Goal: Task Accomplishment & Management: Manage account settings

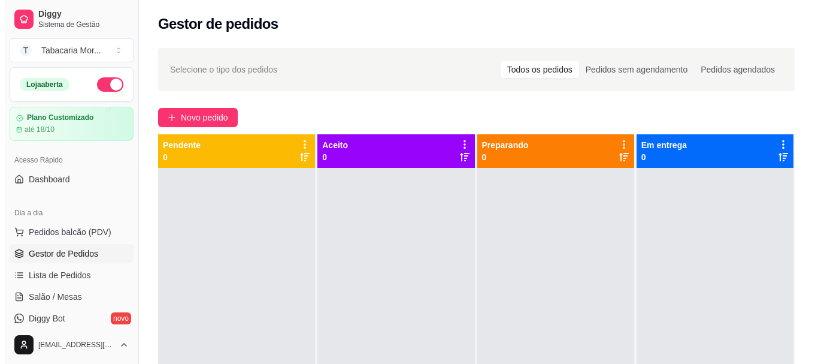
scroll to position [120, 0]
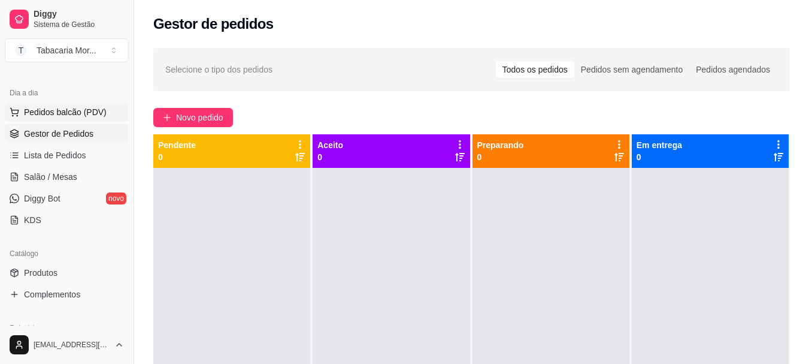
click at [86, 110] on span "Pedidos balcão (PDV)" at bounding box center [65, 112] width 83 height 12
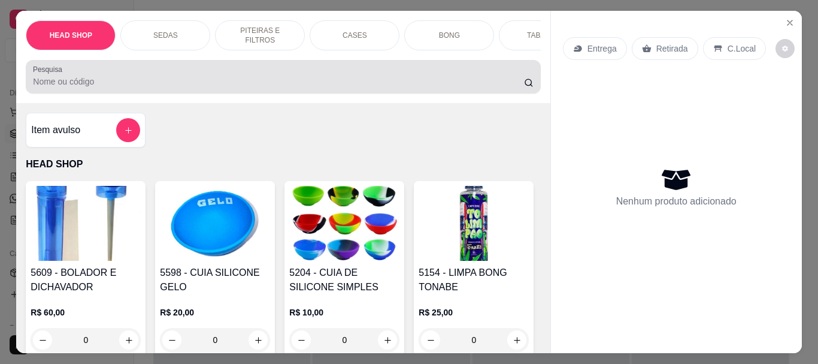
click at [52, 102] on div "HEAD SHOP SEDAS PITEIRAS E FILTROS CASES BONG TABACOS ISQUEIRO E MACARICO CIGAR…" at bounding box center [283, 57] width 534 height 92
click at [52, 82] on input "Pesquisa" at bounding box center [278, 81] width 491 height 12
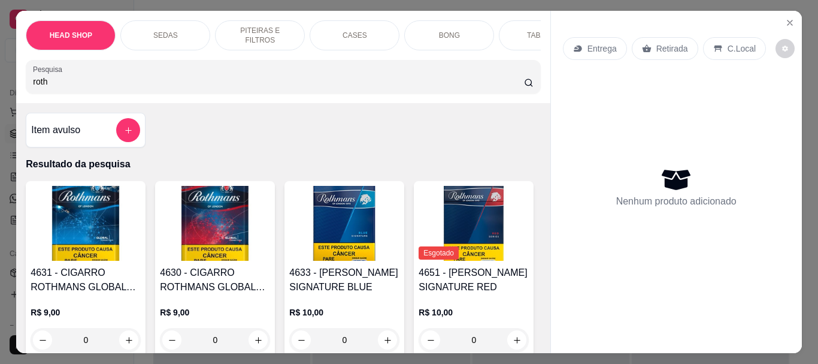
type input "roth"
click at [304, 204] on img at bounding box center [344, 223] width 110 height 75
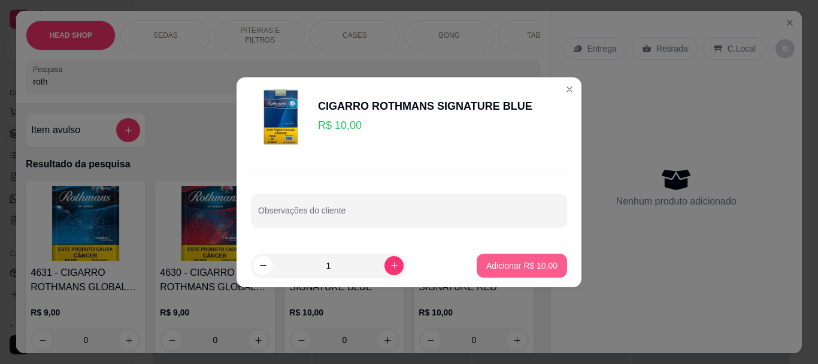
click at [548, 264] on p "Adicionar R$ 10,00" at bounding box center [521, 265] width 71 height 12
type input "1"
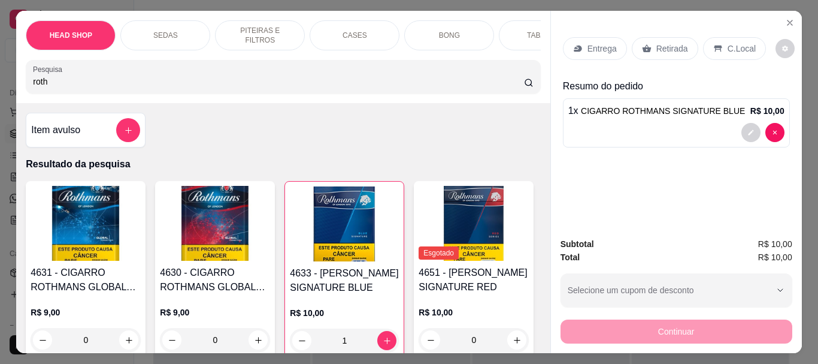
click at [70, 81] on input "roth" at bounding box center [278, 81] width 491 height 12
type input "r"
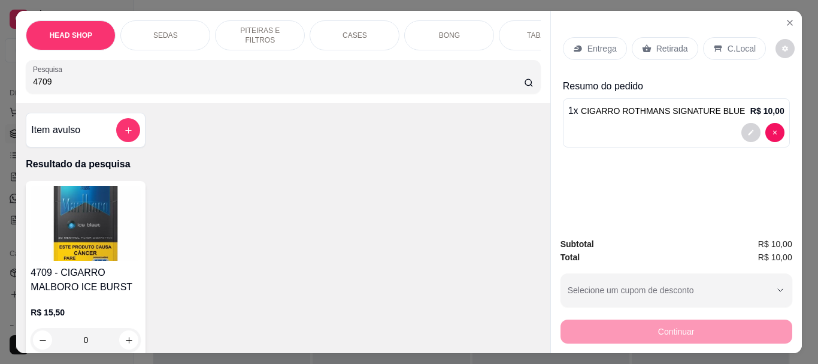
type input "4709"
click at [89, 244] on img at bounding box center [86, 223] width 110 height 75
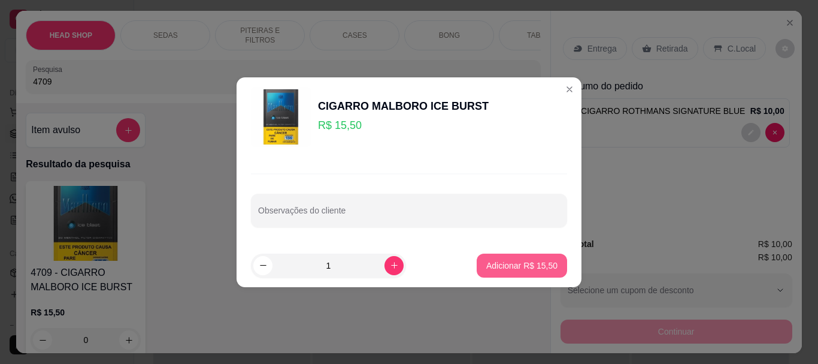
click at [506, 261] on p "Adicionar R$ 15,50" at bounding box center [521, 265] width 71 height 12
type input "1"
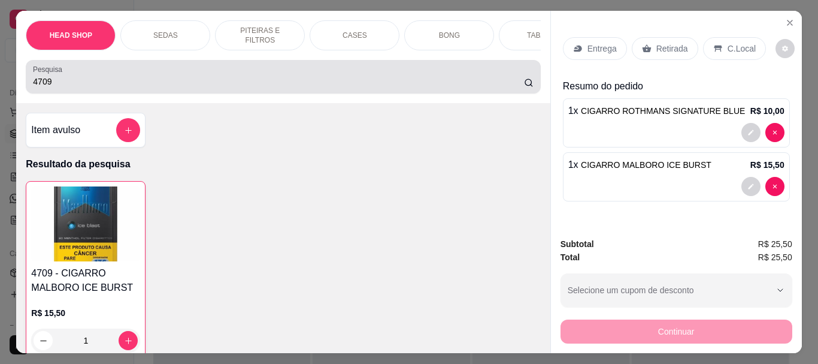
click at [149, 78] on div "4709" at bounding box center [283, 77] width 500 height 24
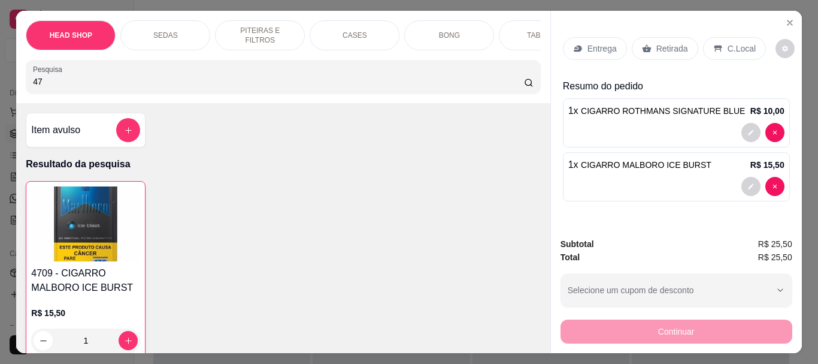
type input "4"
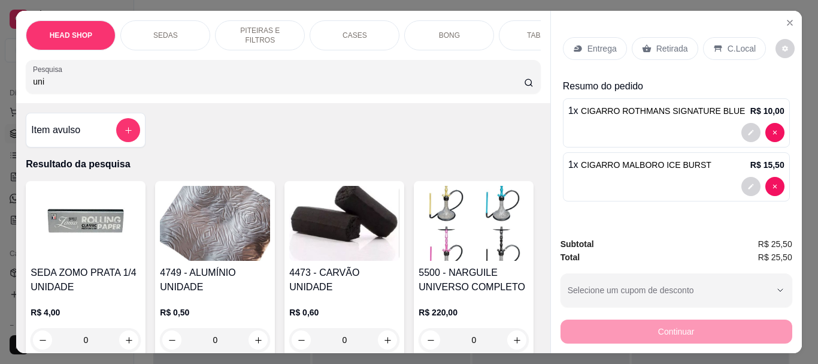
type input "uni"
click at [356, 226] on img at bounding box center [344, 223] width 110 height 75
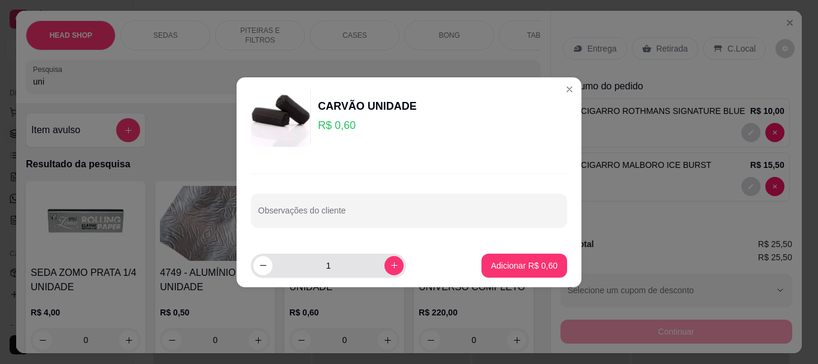
click at [352, 275] on input "1" at bounding box center [329, 265] width 112 height 24
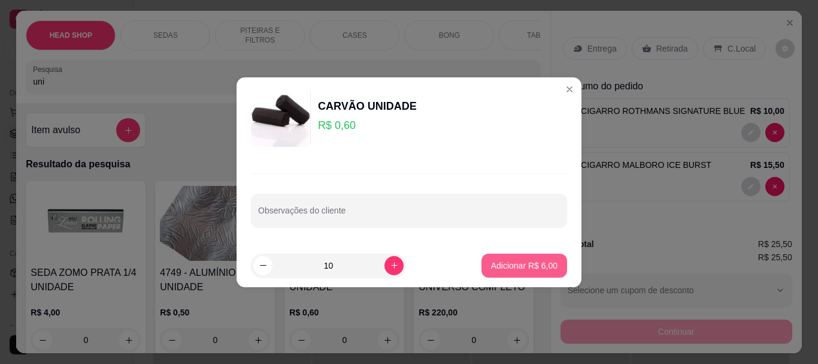
type input "10"
click at [523, 276] on button "Adicionar R$ 6,00" at bounding box center [525, 265] width 86 height 24
type input "10"
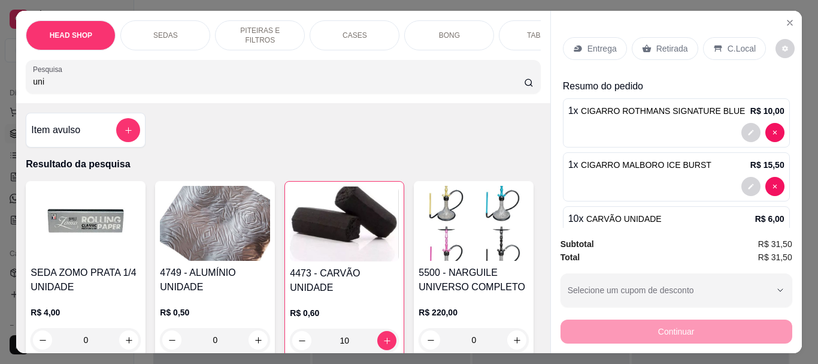
click at [245, 255] on img at bounding box center [215, 223] width 110 height 75
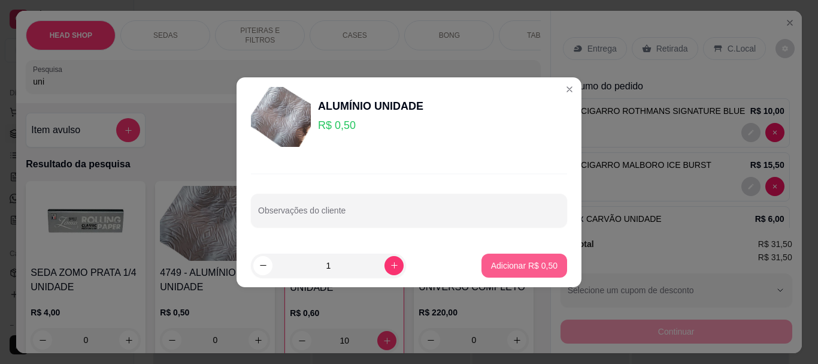
click at [506, 268] on p "Adicionar R$ 0,50" at bounding box center [524, 265] width 66 height 12
type input "1"
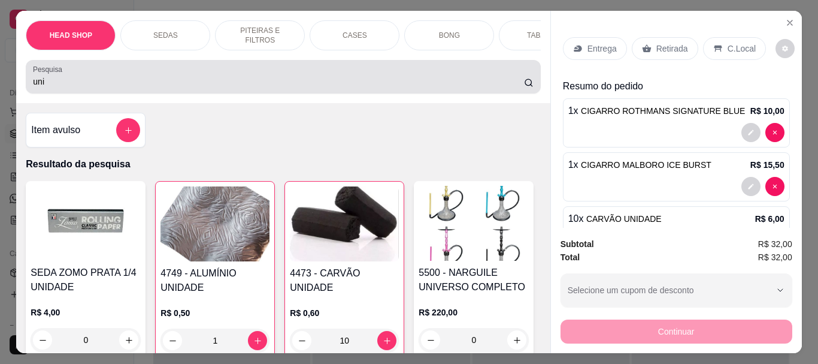
click at [59, 93] on div "Pesquisa uni" at bounding box center [283, 77] width 515 height 34
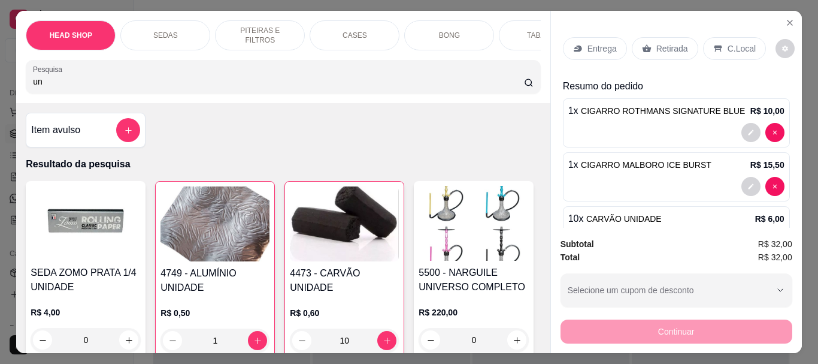
type input "u"
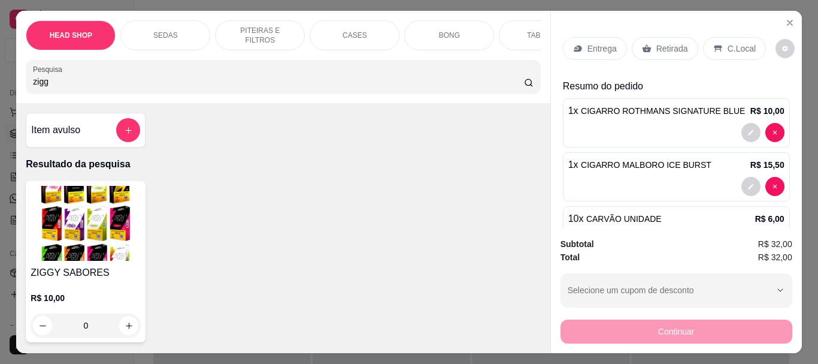
type input "zigg"
click at [102, 243] on img at bounding box center [86, 223] width 110 height 75
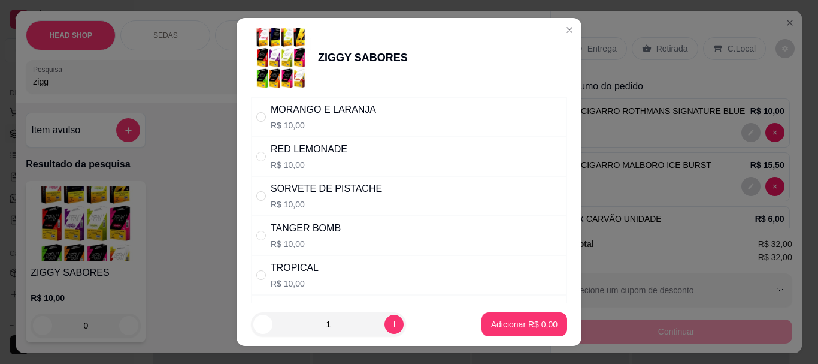
scroll to position [995, 0]
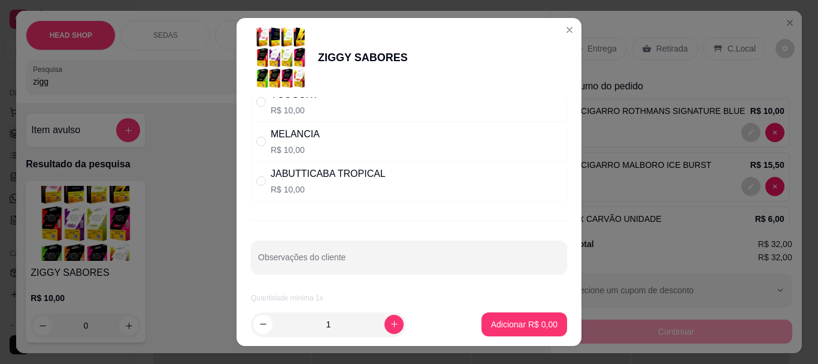
click at [383, 170] on div "JABUTTICABA TROPICAL R$ 10,00" at bounding box center [409, 181] width 316 height 40
radio input "true"
click at [533, 315] on button "Adicionar R$ 10,00" at bounding box center [522, 323] width 88 height 23
type input "1"
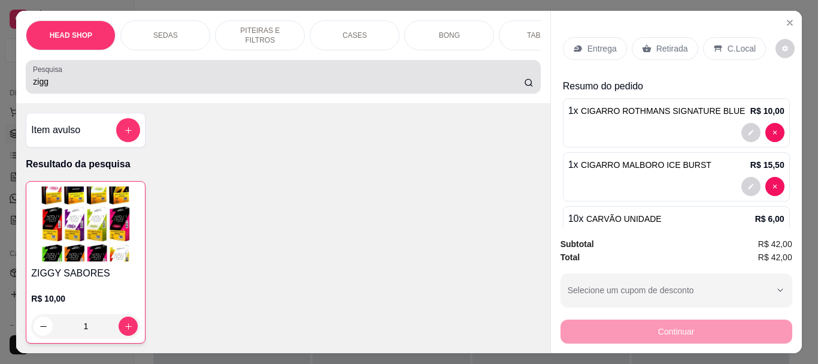
click at [83, 87] on input "zigg" at bounding box center [278, 81] width 491 height 12
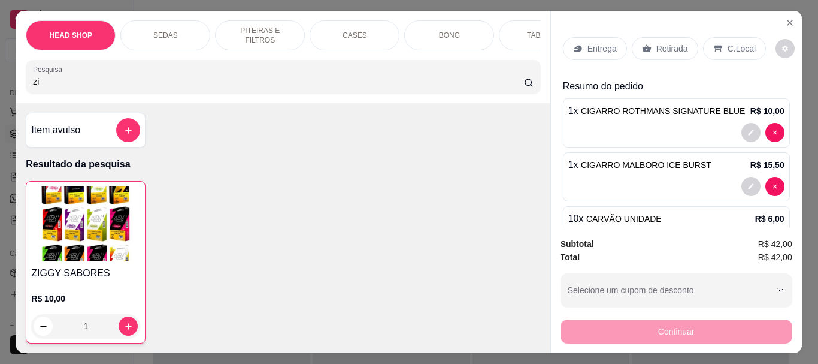
type input "z"
type input "zigg"
click at [105, 205] on img at bounding box center [85, 223] width 109 height 75
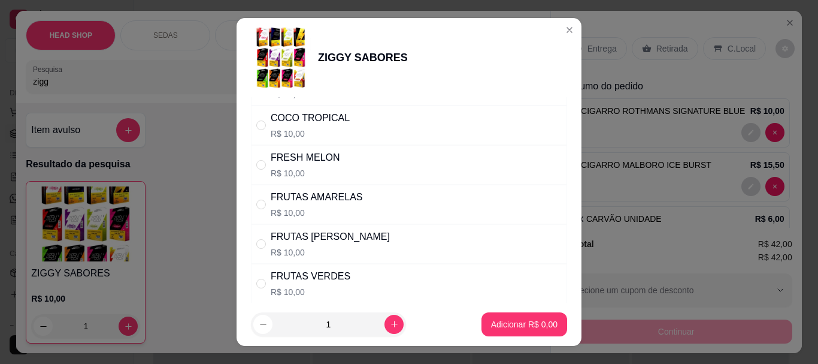
scroll to position [359, 0]
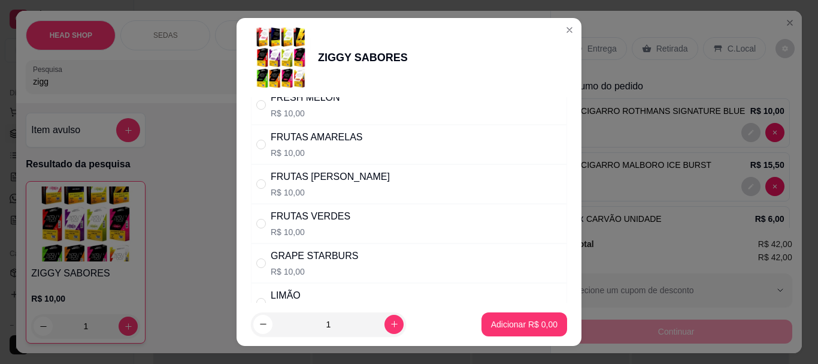
click at [332, 217] on div "FRUTAS VERDES" at bounding box center [311, 216] width 80 height 14
radio input "true"
click at [491, 327] on p "Adicionar R$ 10,00" at bounding box center [521, 324] width 71 height 12
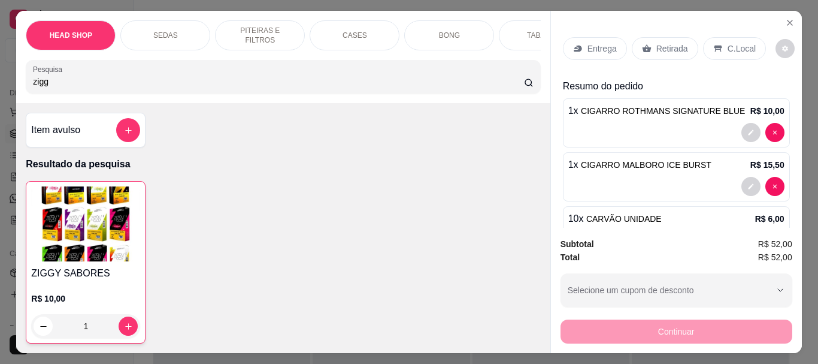
click at [119, 223] on img at bounding box center [85, 223] width 109 height 75
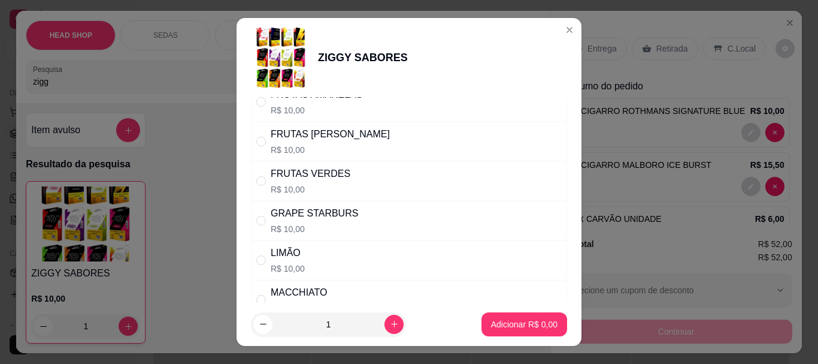
scroll to position [419, 0]
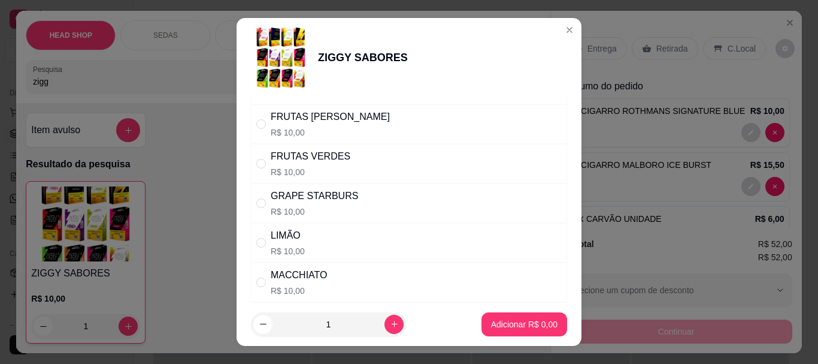
click at [323, 126] on div "FRUTAS ROXAS R$ 10,00" at bounding box center [330, 124] width 119 height 29
radio input "true"
click at [497, 330] on button "Adicionar R$ 10,00" at bounding box center [522, 324] width 90 height 24
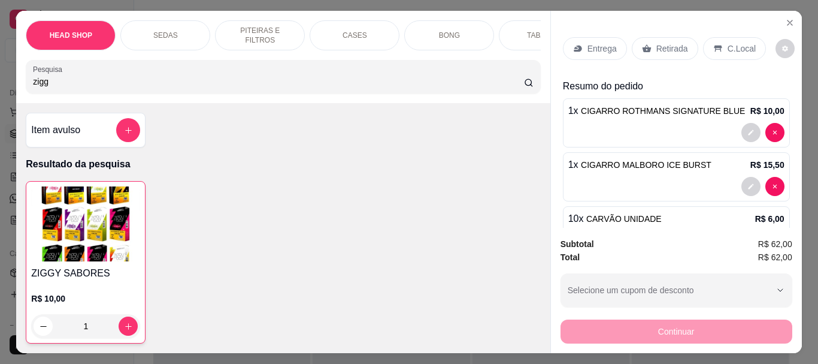
click at [86, 250] on img at bounding box center [85, 223] width 109 height 75
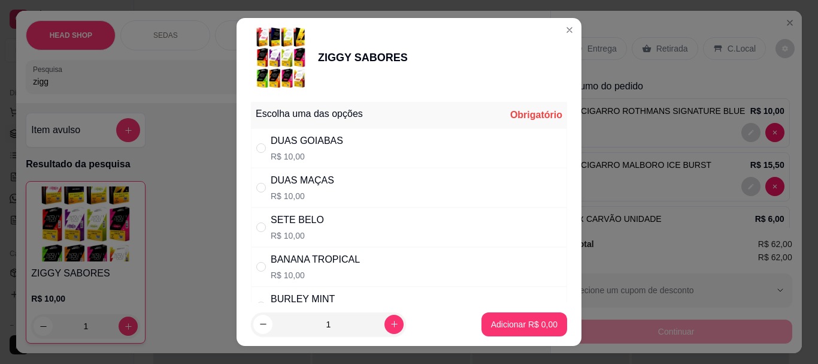
click at [310, 140] on div "DUAS GOIABAS" at bounding box center [307, 141] width 72 height 14
radio input "true"
click at [533, 312] on button "Adicionar R$ 10,00" at bounding box center [522, 323] width 88 height 23
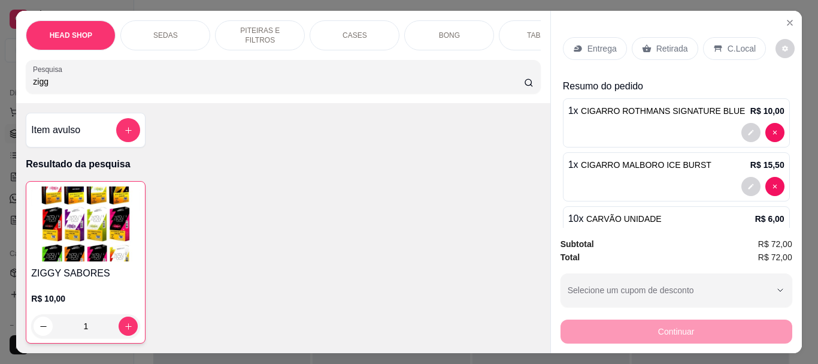
click at [120, 253] on img at bounding box center [85, 223] width 109 height 75
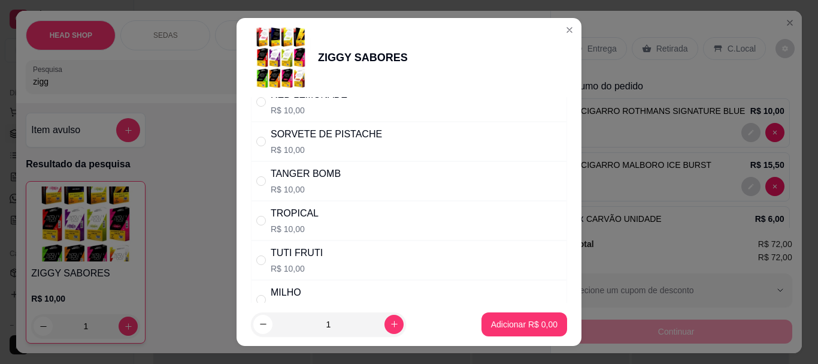
scroll to position [779, 0]
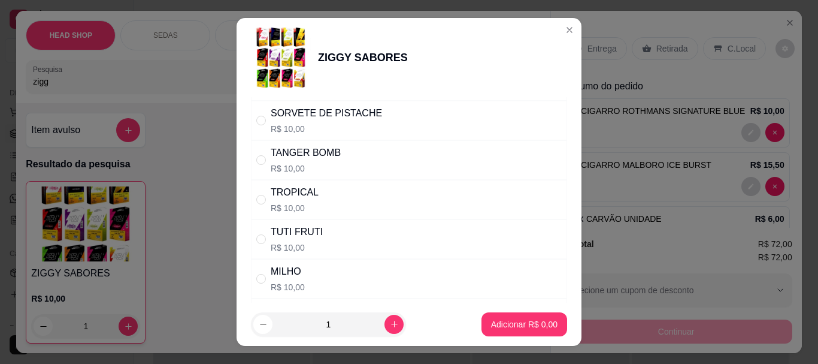
click at [304, 202] on p "R$ 10,00" at bounding box center [295, 208] width 48 height 12
radio input "true"
click at [501, 325] on p "Adicionar R$ 10,00" at bounding box center [522, 323] width 69 height 11
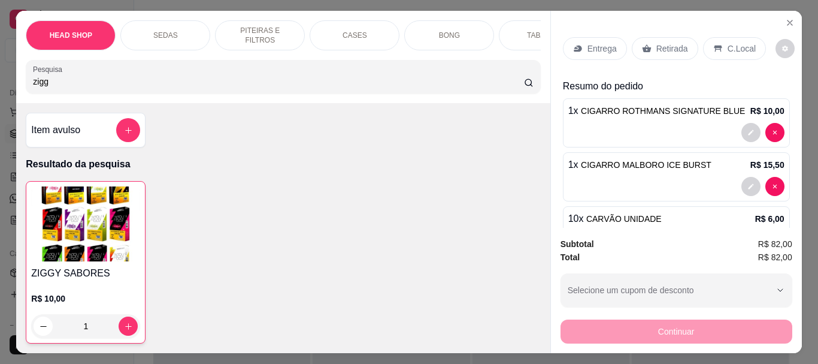
click at [105, 268] on div "ZIGGY SABORES R$ 10,00 1" at bounding box center [86, 262] width 120 height 162
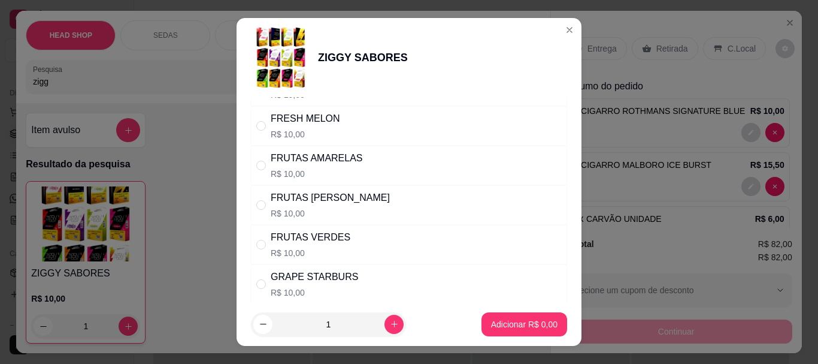
scroll to position [359, 0]
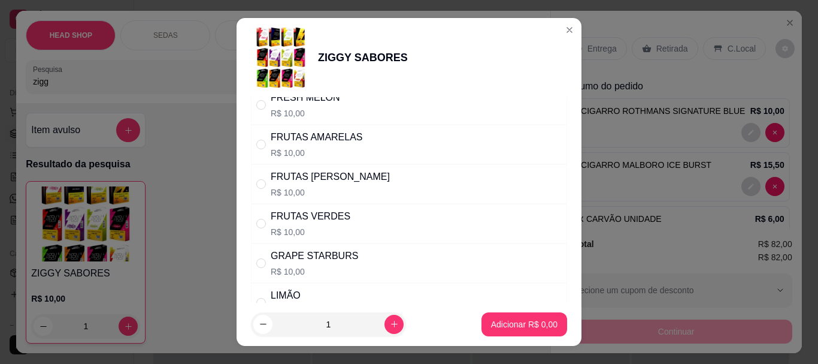
click at [330, 182] on div "FRUTAS [PERSON_NAME]" at bounding box center [330, 177] width 119 height 14
radio input "true"
click at [527, 315] on button "Adicionar R$ 10,00" at bounding box center [522, 323] width 88 height 23
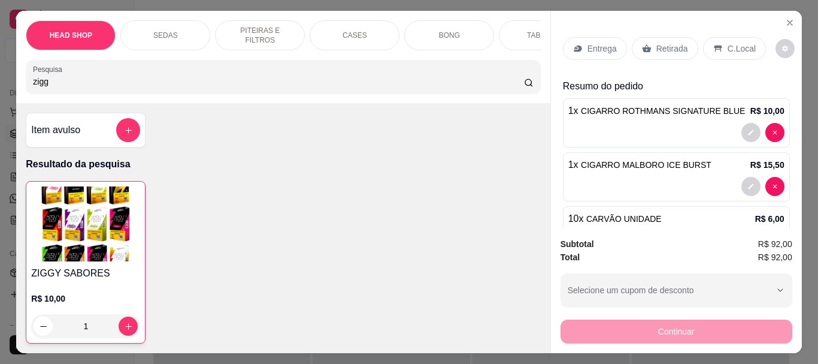
click at [56, 243] on img at bounding box center [85, 223] width 109 height 75
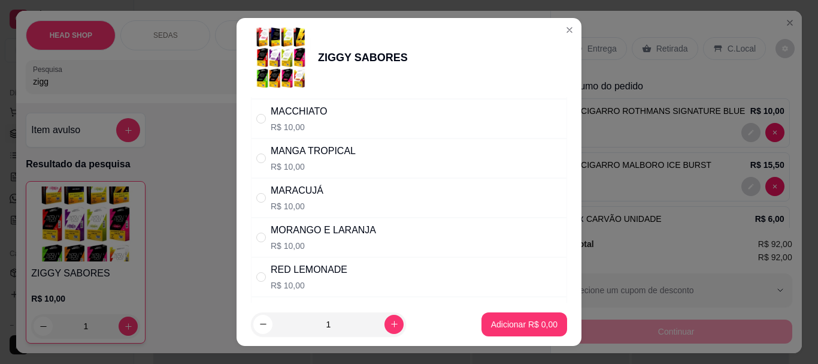
scroll to position [599, 0]
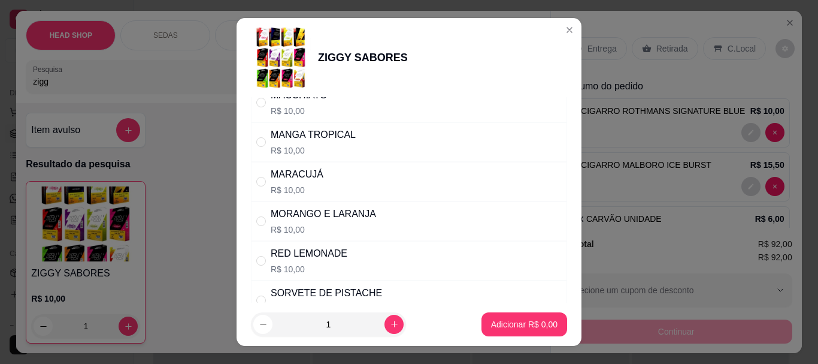
click at [348, 222] on div "MORANGO E LARANJA R$ 10,00" at bounding box center [323, 221] width 105 height 29
radio input "true"
click at [532, 328] on p "Adicionar R$ 10,00" at bounding box center [522, 323] width 69 height 11
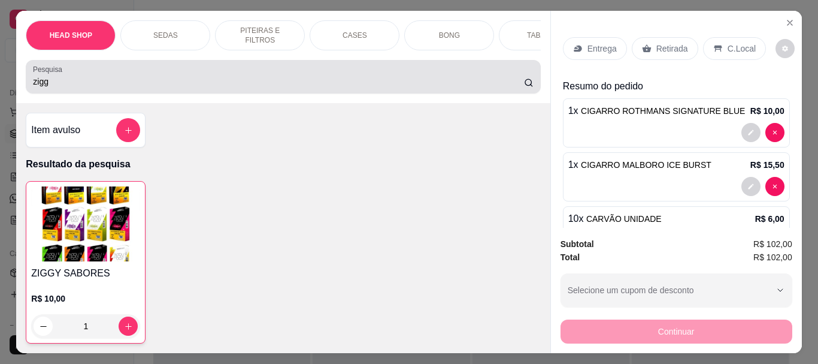
click at [74, 89] on div "zigg" at bounding box center [283, 77] width 500 height 24
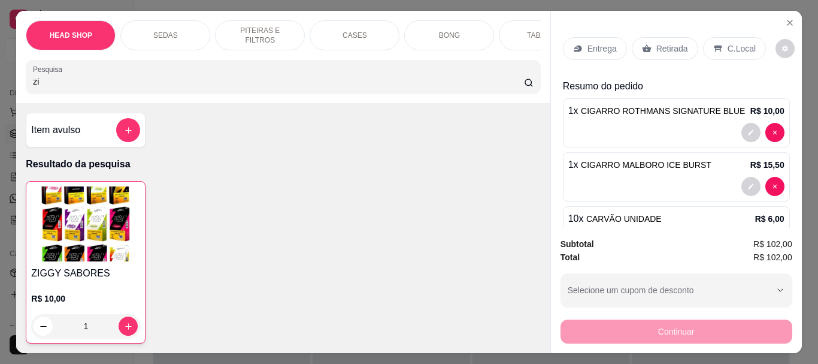
type input "z"
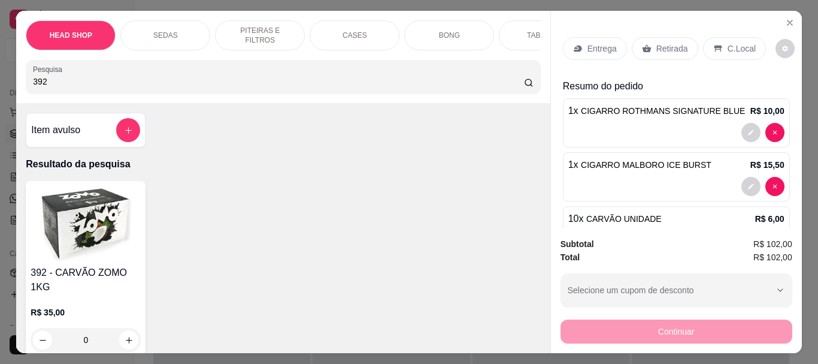
type input "392"
click at [81, 222] on img at bounding box center [86, 223] width 110 height 75
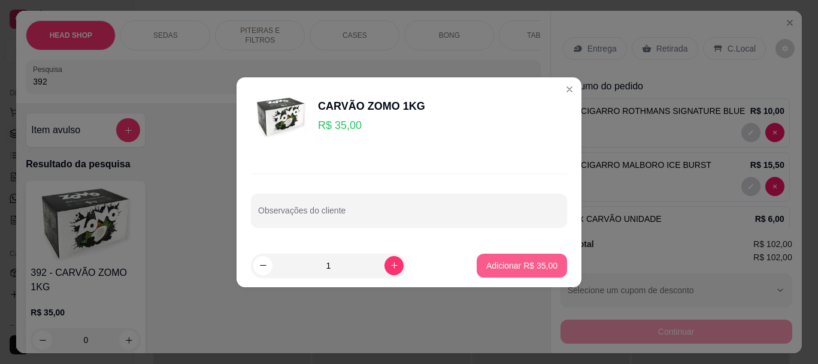
click at [537, 259] on button "Adicionar R$ 35,00" at bounding box center [522, 265] width 90 height 24
type input "1"
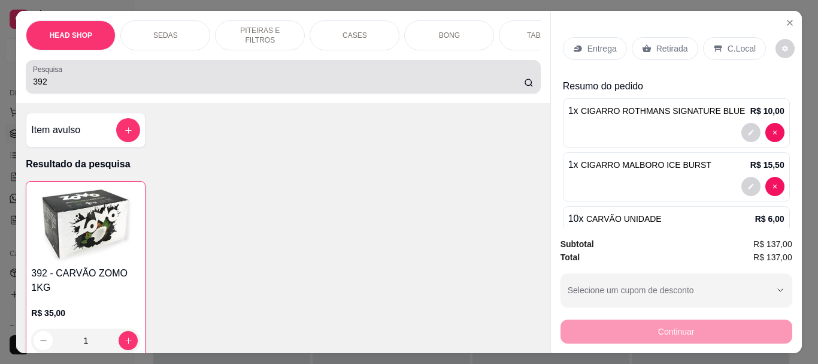
click at [105, 77] on div "392" at bounding box center [283, 77] width 500 height 24
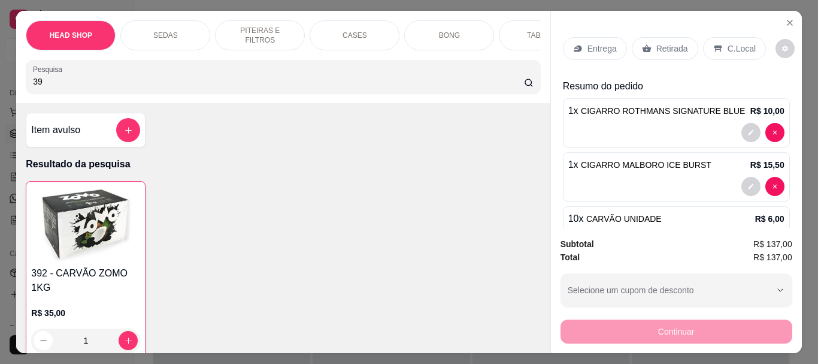
type input "3"
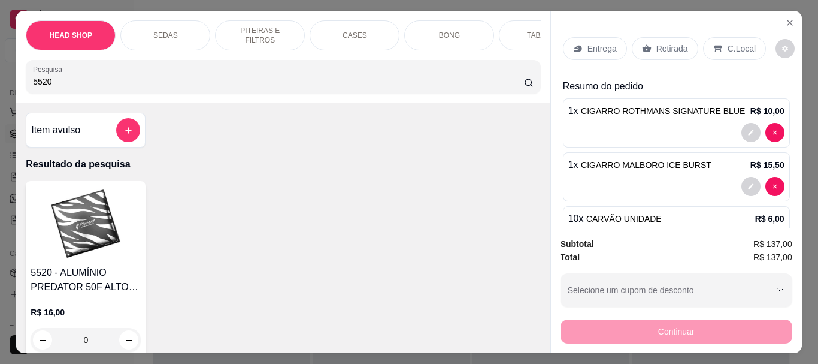
type input "5520"
click at [102, 235] on img at bounding box center [86, 223] width 110 height 75
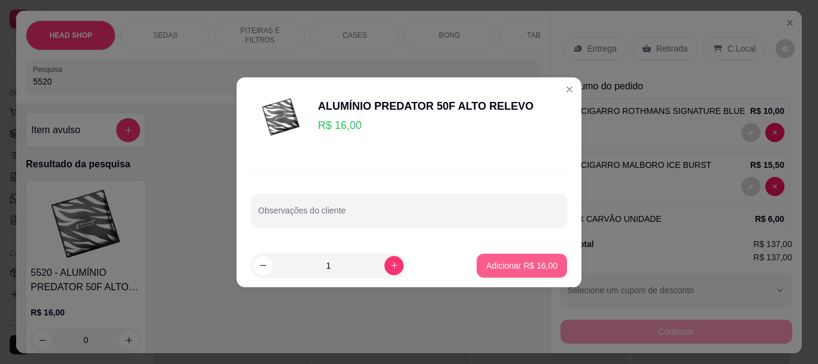
click at [526, 261] on p "Adicionar R$ 16,00" at bounding box center [521, 265] width 71 height 12
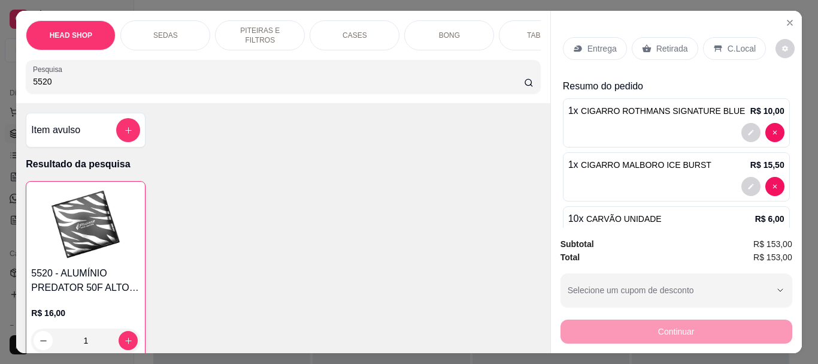
type input "1"
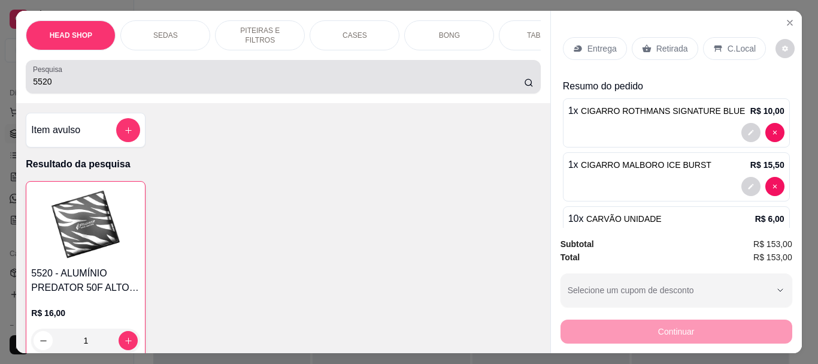
click at [56, 93] on div "Pesquisa 5520" at bounding box center [283, 77] width 515 height 34
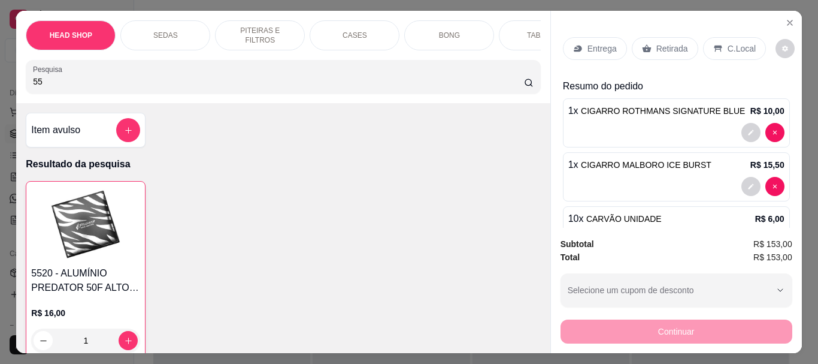
type input "5"
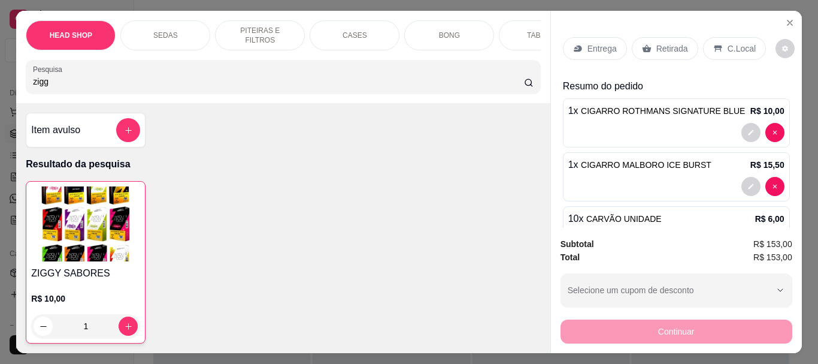
type input "zigg"
click at [137, 227] on div "ZIGGY SABORES R$ 10,00 1" at bounding box center [86, 262] width 120 height 162
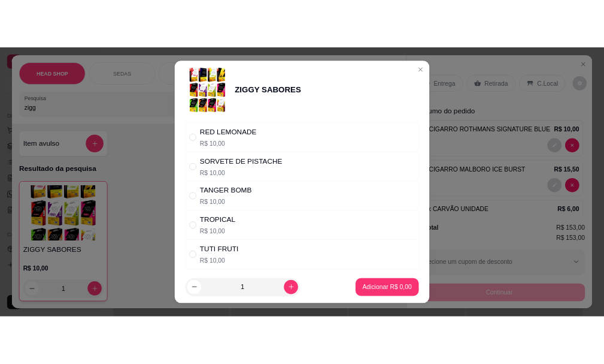
scroll to position [995, 0]
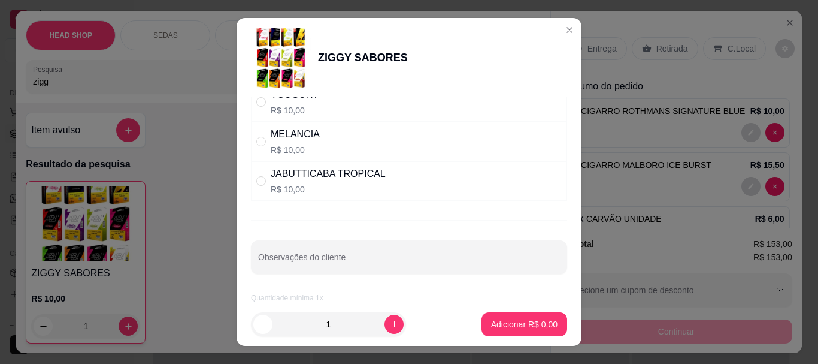
click at [448, 194] on div "JABUTTICABA TROPICAL R$ 10,00" at bounding box center [409, 181] width 316 height 40
radio input "true"
click at [523, 320] on p "Adicionar R$ 10,00" at bounding box center [521, 324] width 71 height 12
type input "2"
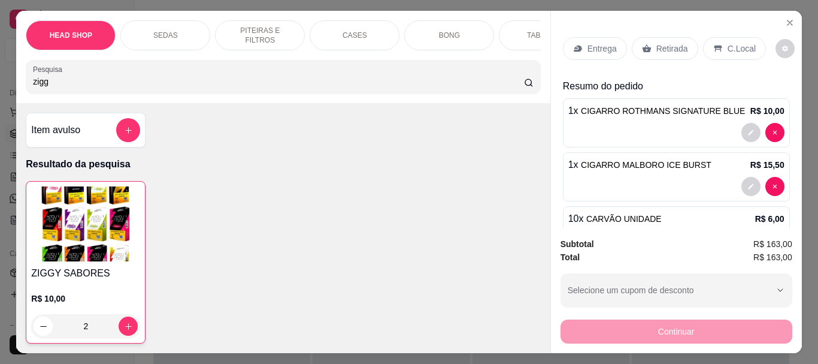
click at [665, 47] on p "Retirada" at bounding box center [673, 49] width 32 height 12
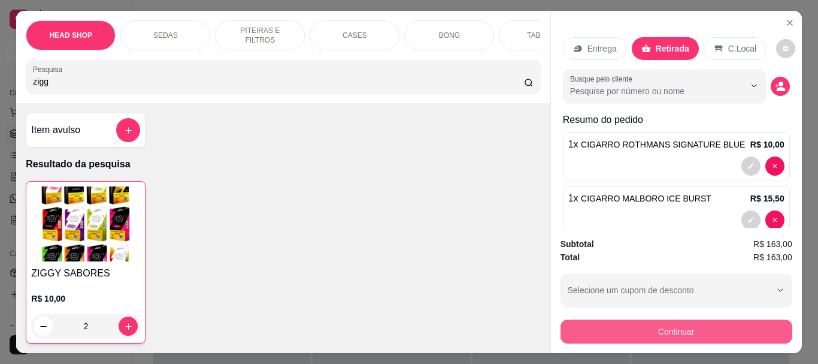
click at [663, 322] on button "Continuar" at bounding box center [677, 331] width 232 height 24
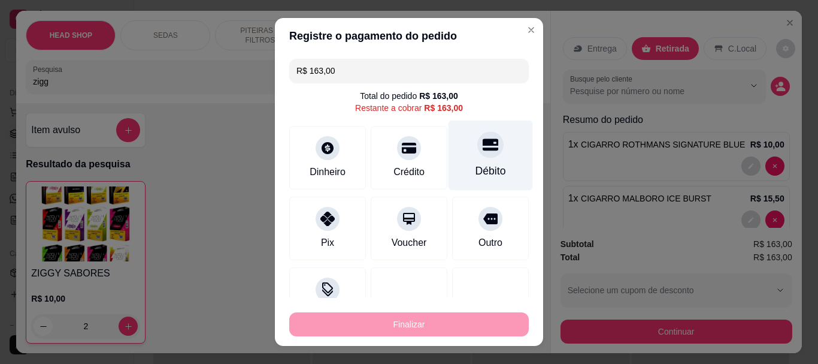
click at [480, 140] on div at bounding box center [490, 145] width 26 height 26
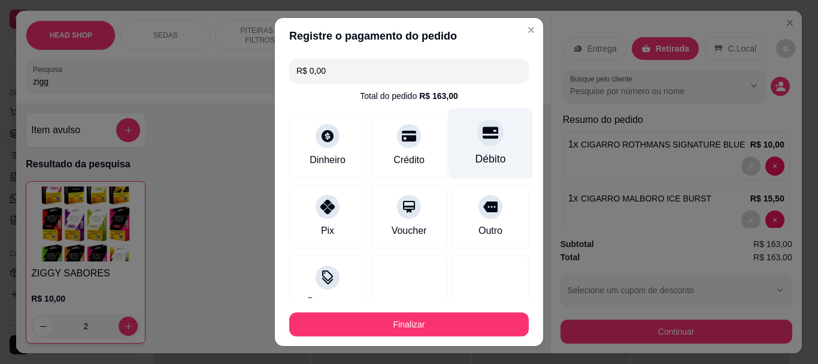
type input "R$ 0,00"
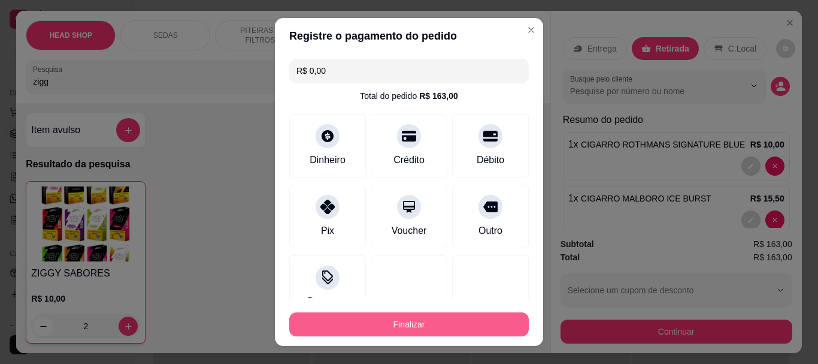
click at [385, 317] on button "Finalizar" at bounding box center [409, 324] width 240 height 24
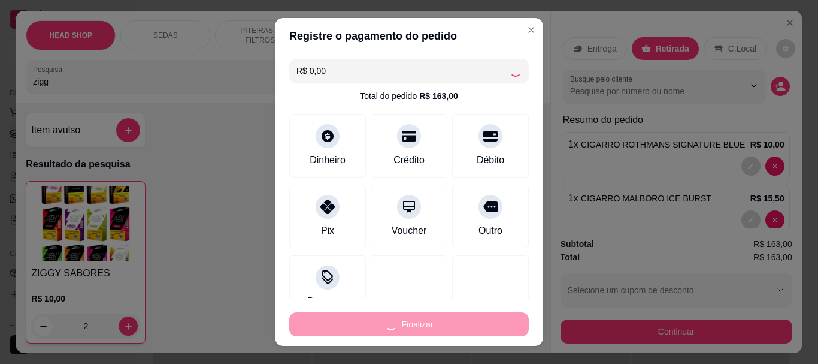
type input "0"
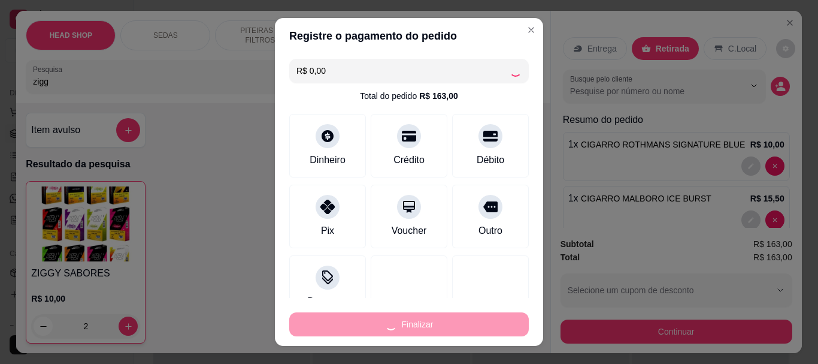
type input "0"
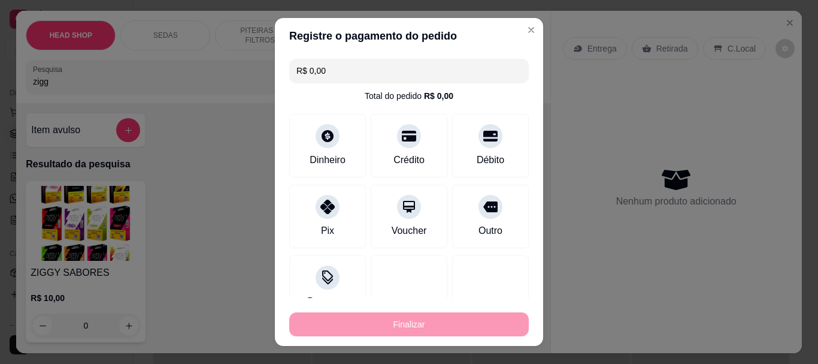
type input "-R$ 163,00"
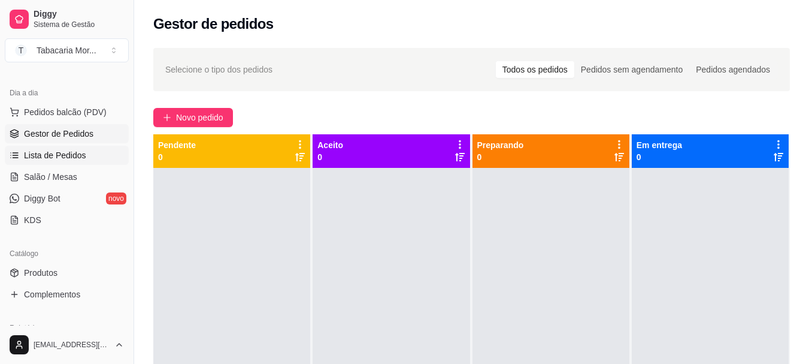
click at [46, 152] on span "Lista de Pedidos" at bounding box center [55, 155] width 62 height 12
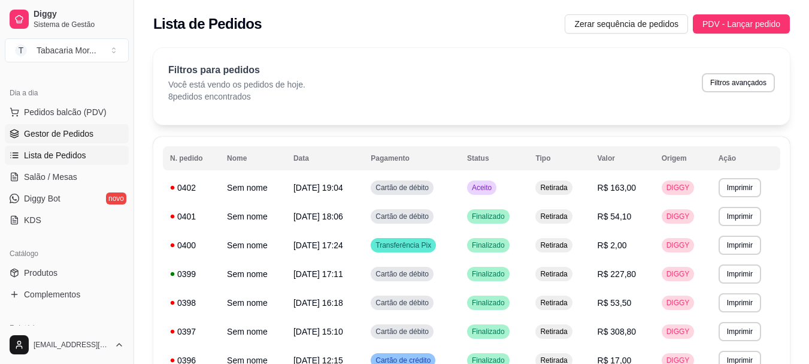
click at [52, 136] on span "Gestor de Pedidos" at bounding box center [58, 134] width 69 height 12
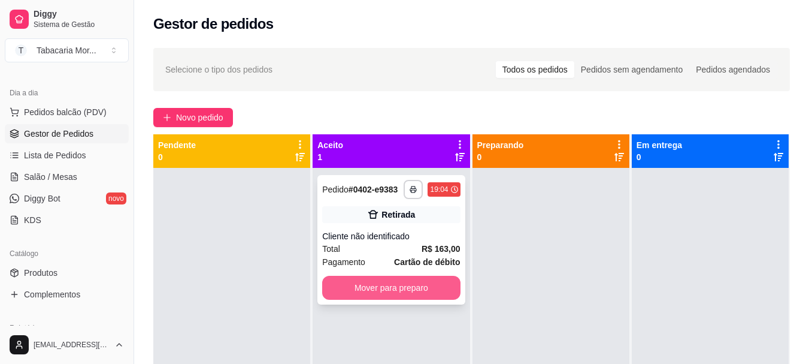
click at [391, 285] on button "Mover para preparo" at bounding box center [391, 288] width 138 height 24
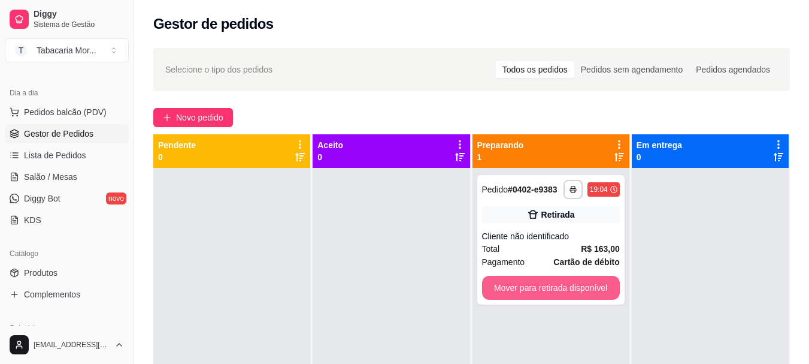
click at [513, 293] on button "Mover para retirada disponível" at bounding box center [551, 288] width 138 height 24
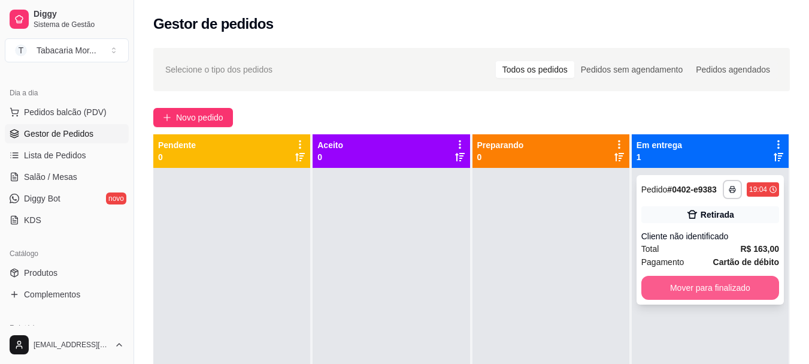
click at [686, 280] on button "Mover para finalizado" at bounding box center [711, 288] width 138 height 24
